Goal: Task Accomplishment & Management: Use online tool/utility

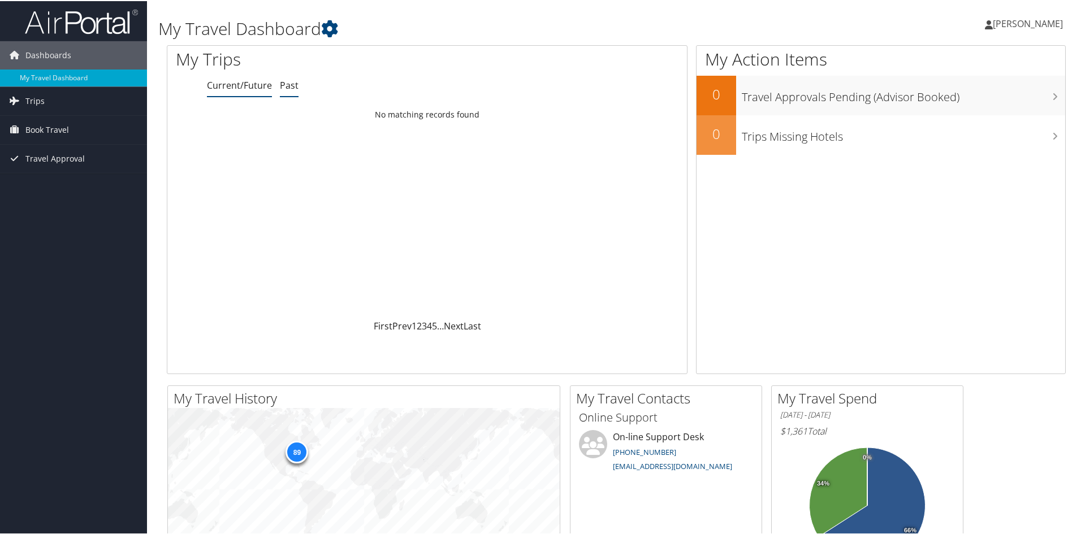
click at [290, 83] on link "Past" at bounding box center [289, 84] width 19 height 12
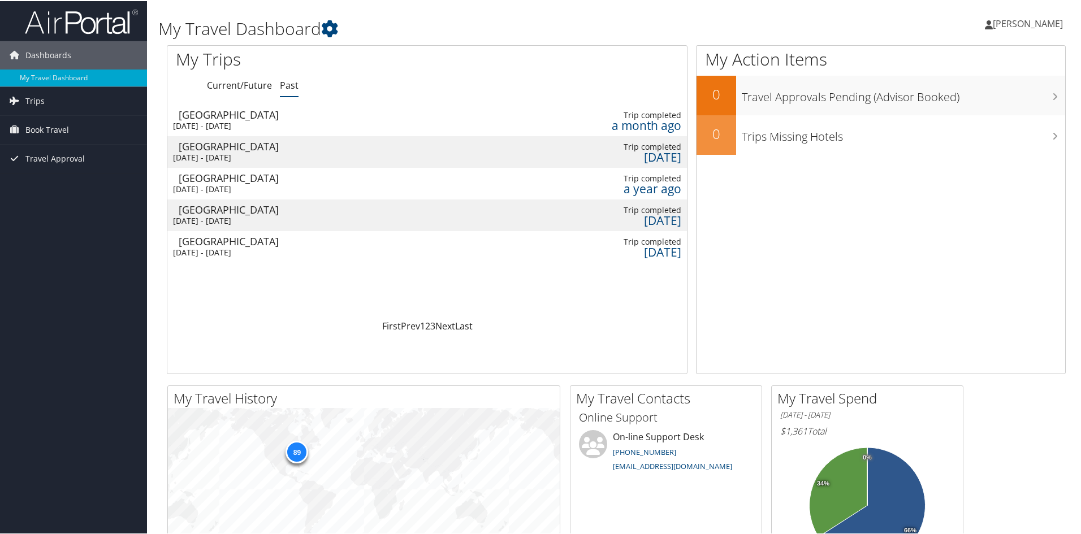
click at [643, 124] on div "a month ago" at bounding box center [622, 124] width 118 height 10
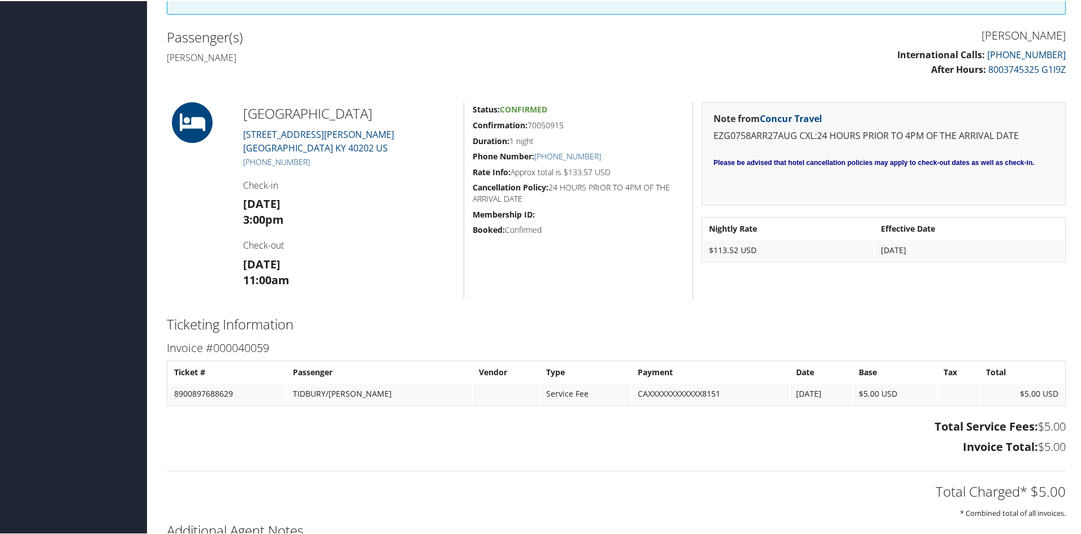
scroll to position [339, 0]
click at [284, 134] on link "120 South Floyd Street Louisville KY 40202 US" at bounding box center [318, 139] width 151 height 26
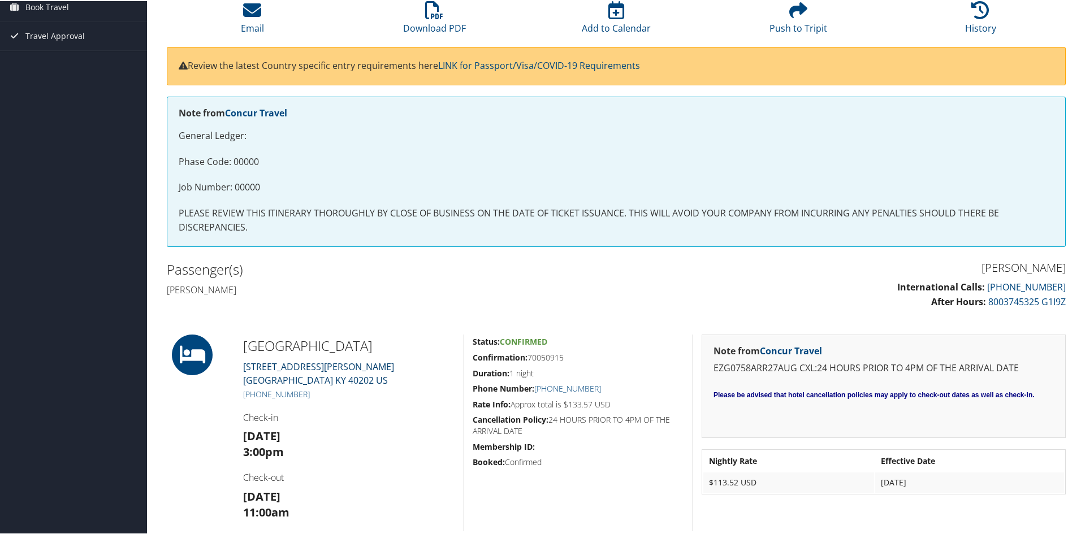
scroll to position [86, 0]
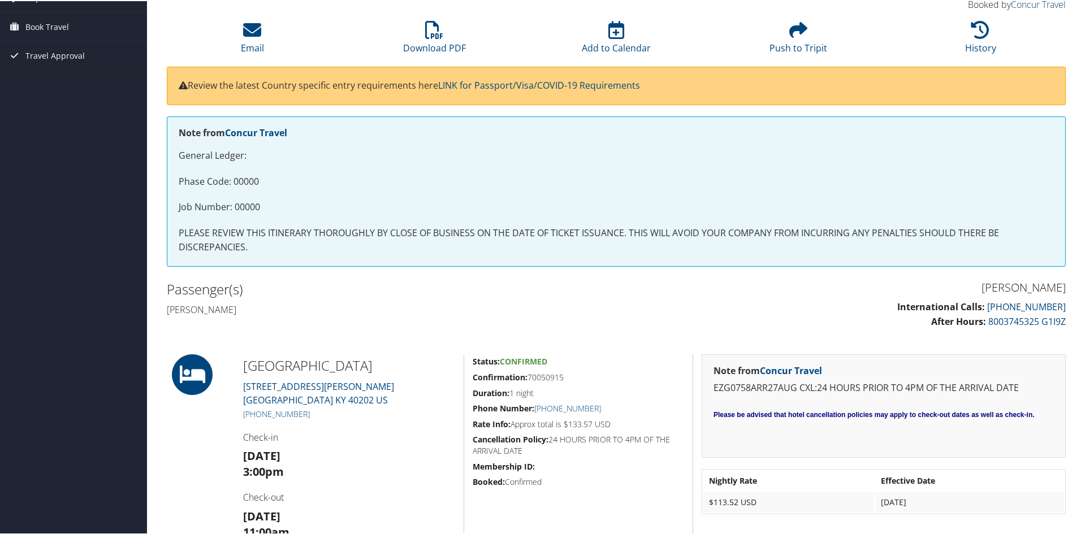
click at [339, 414] on h5 "+1 (502) 861-6958" at bounding box center [349, 412] width 212 height 11
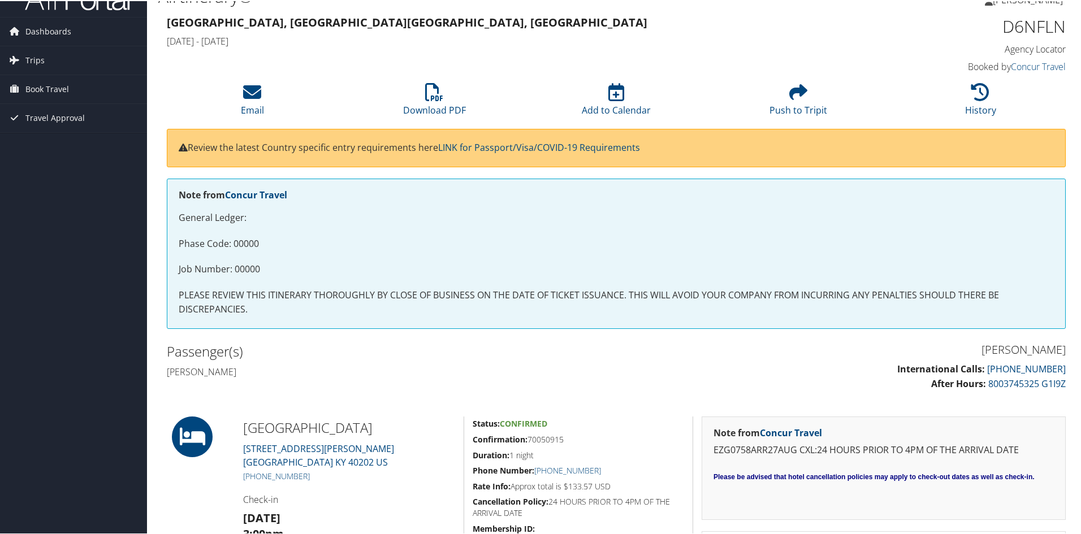
scroll to position [0, 0]
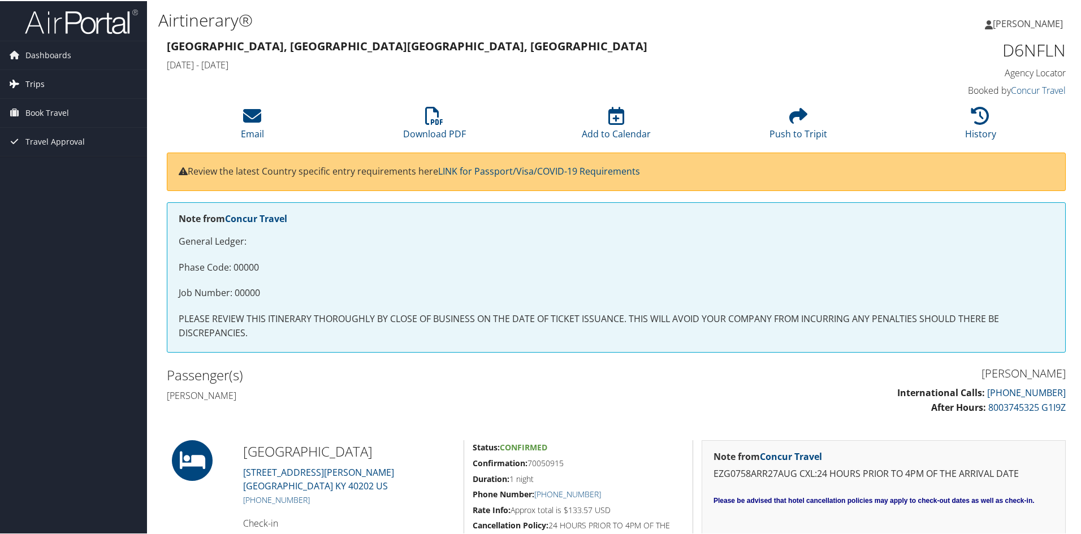
click at [34, 86] on span "Trips" at bounding box center [34, 83] width 19 height 28
click at [40, 163] on span "Book Travel" at bounding box center [47, 163] width 44 height 28
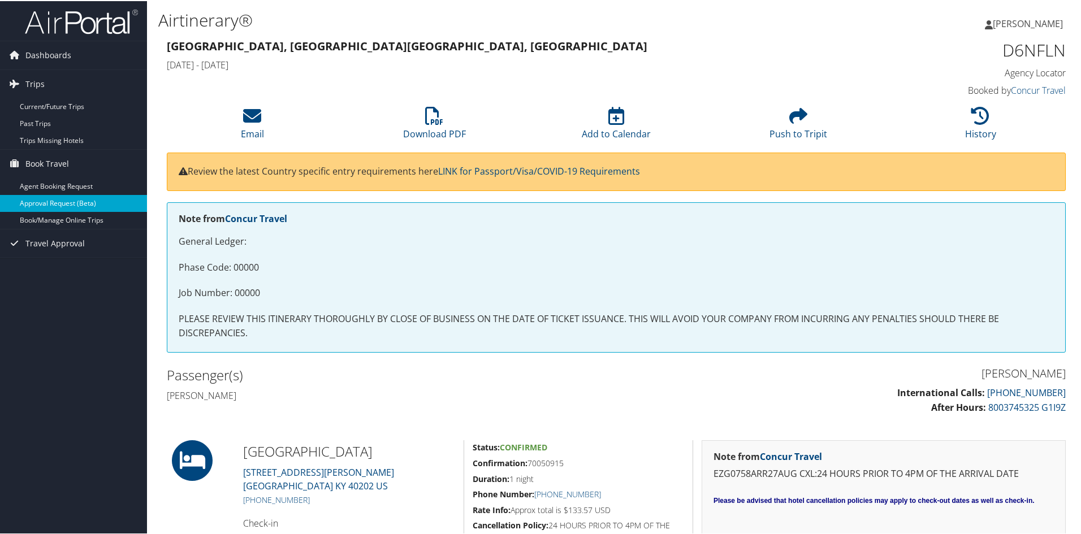
click at [48, 206] on link "Approval Request (Beta)" at bounding box center [73, 202] width 147 height 17
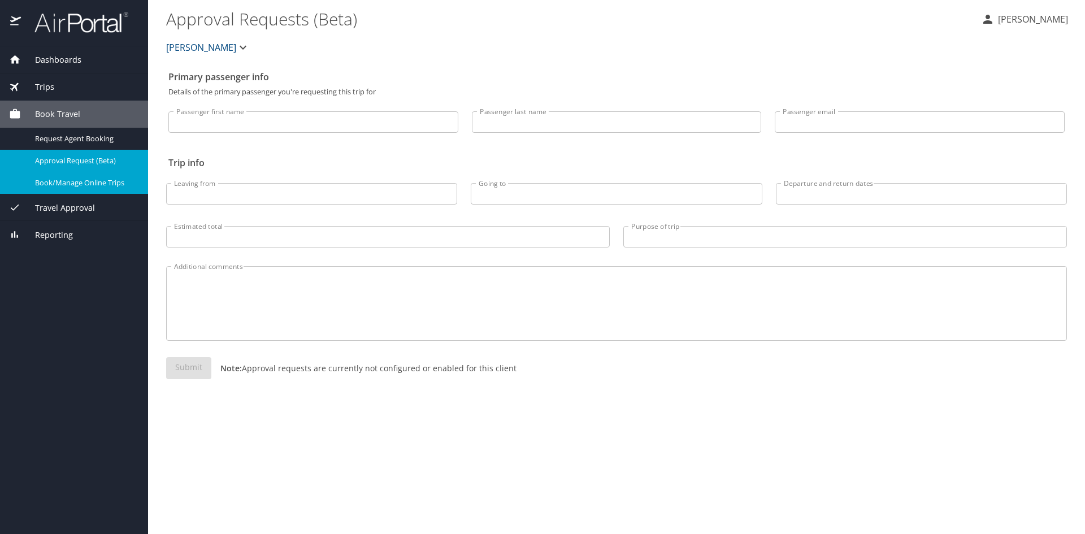
click at [68, 183] on span "Book/Manage Online Trips" at bounding box center [84, 182] width 99 height 11
